Goal: Communication & Community: Participate in discussion

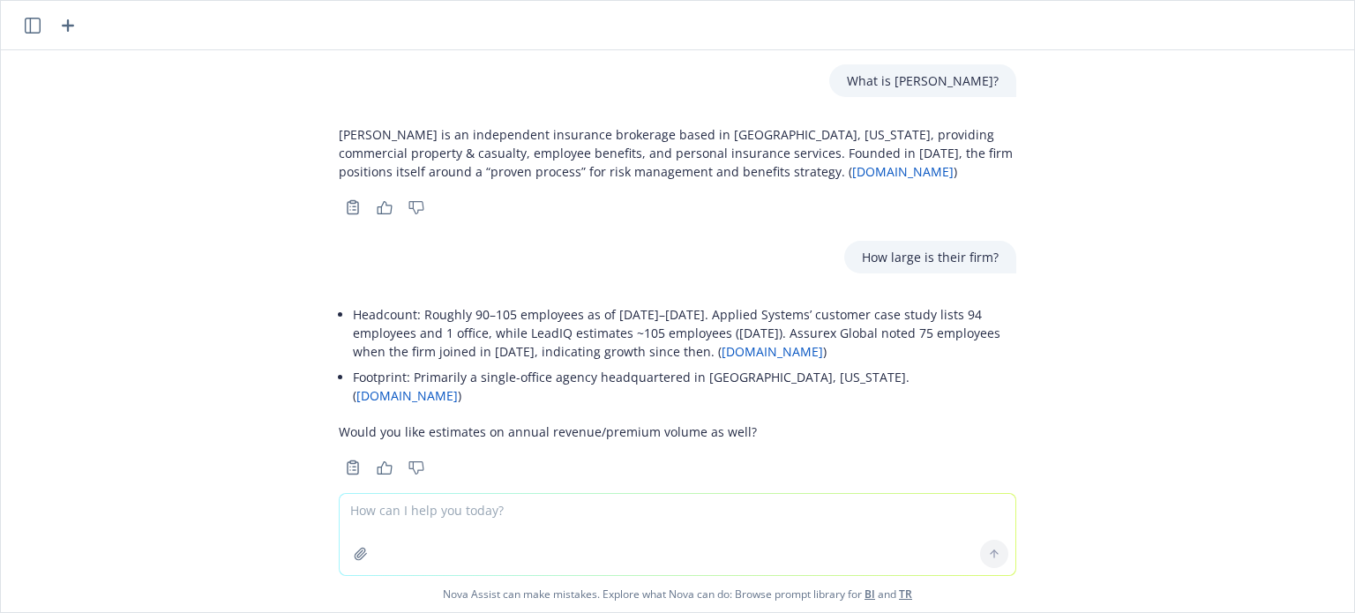
scroll to position [265, 0]
